Goal: Navigation & Orientation: Understand site structure

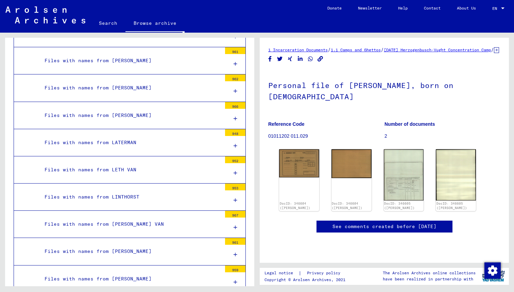
scroll to position [17679, 0]
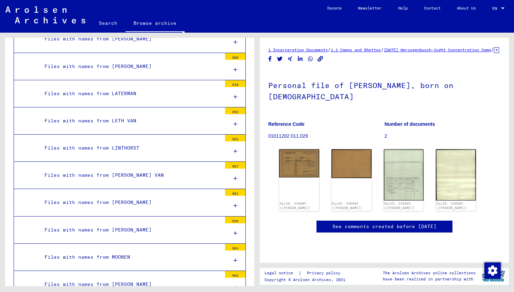
scroll to position [17720, 0]
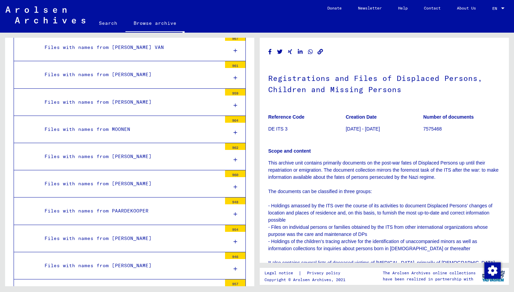
scroll to position [17854, 0]
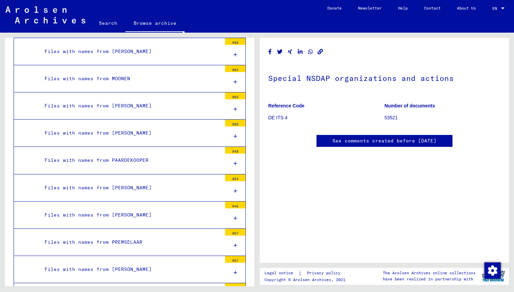
scroll to position [17866, 0]
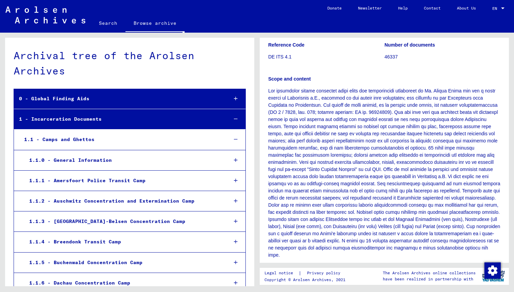
click at [234, 100] on icon at bounding box center [236, 98] width 4 height 5
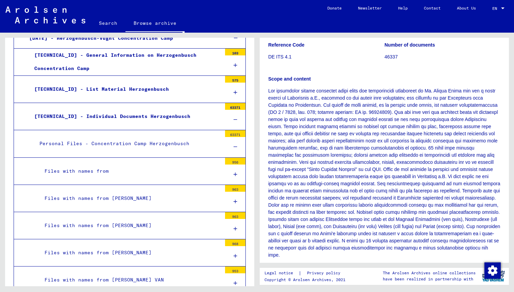
scroll to position [506, 0]
